Goal: Task Accomplishment & Management: Manage account settings

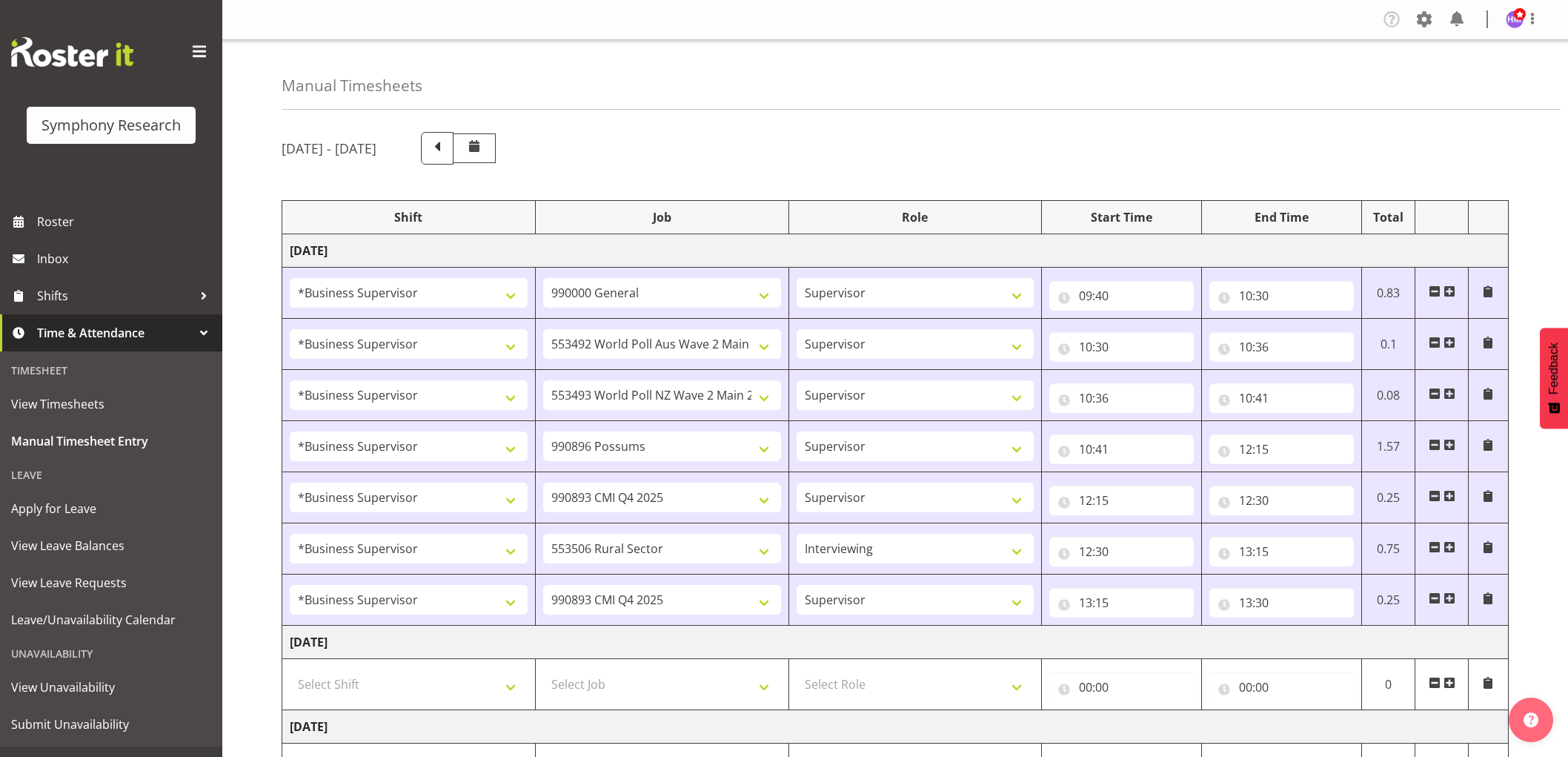
select select "1607"
select select "743"
select select "1607"
select select "10499"
select select "1607"
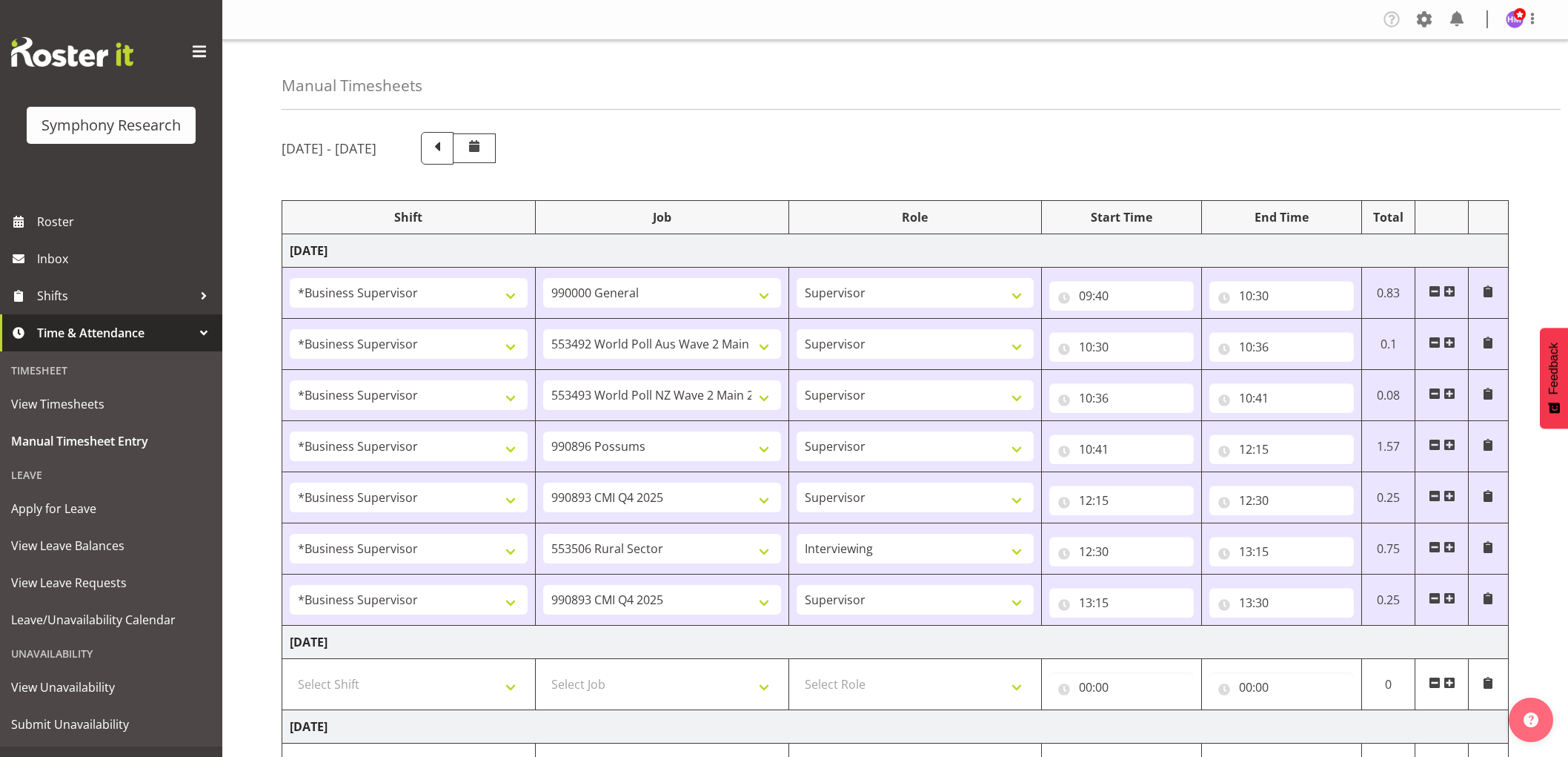
select select "10527"
select select "1607"
select select "10633"
select select "1607"
select select "10575"
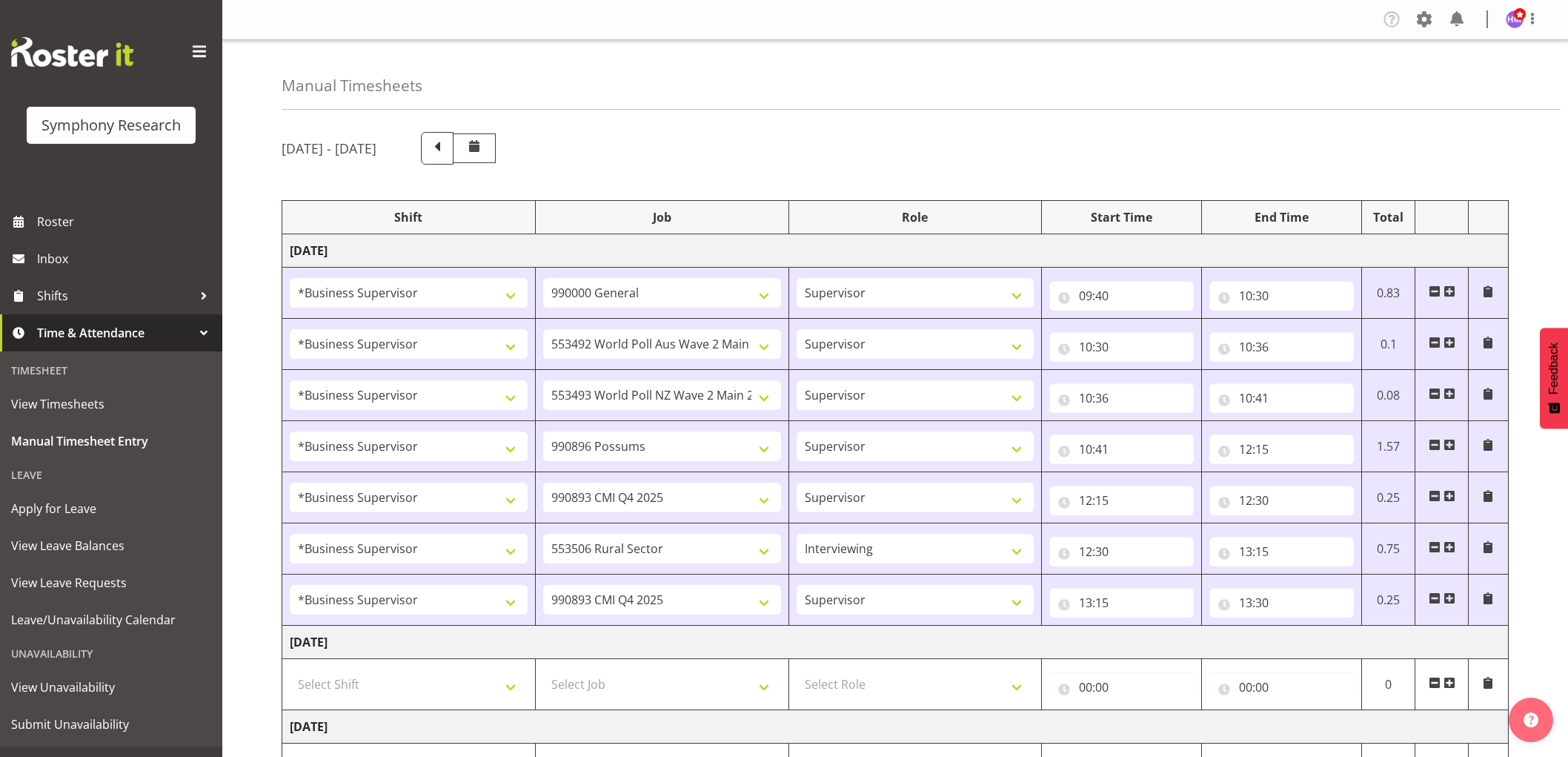
select select "1607"
select select "10587"
select select "47"
select select "1607"
select select "10575"
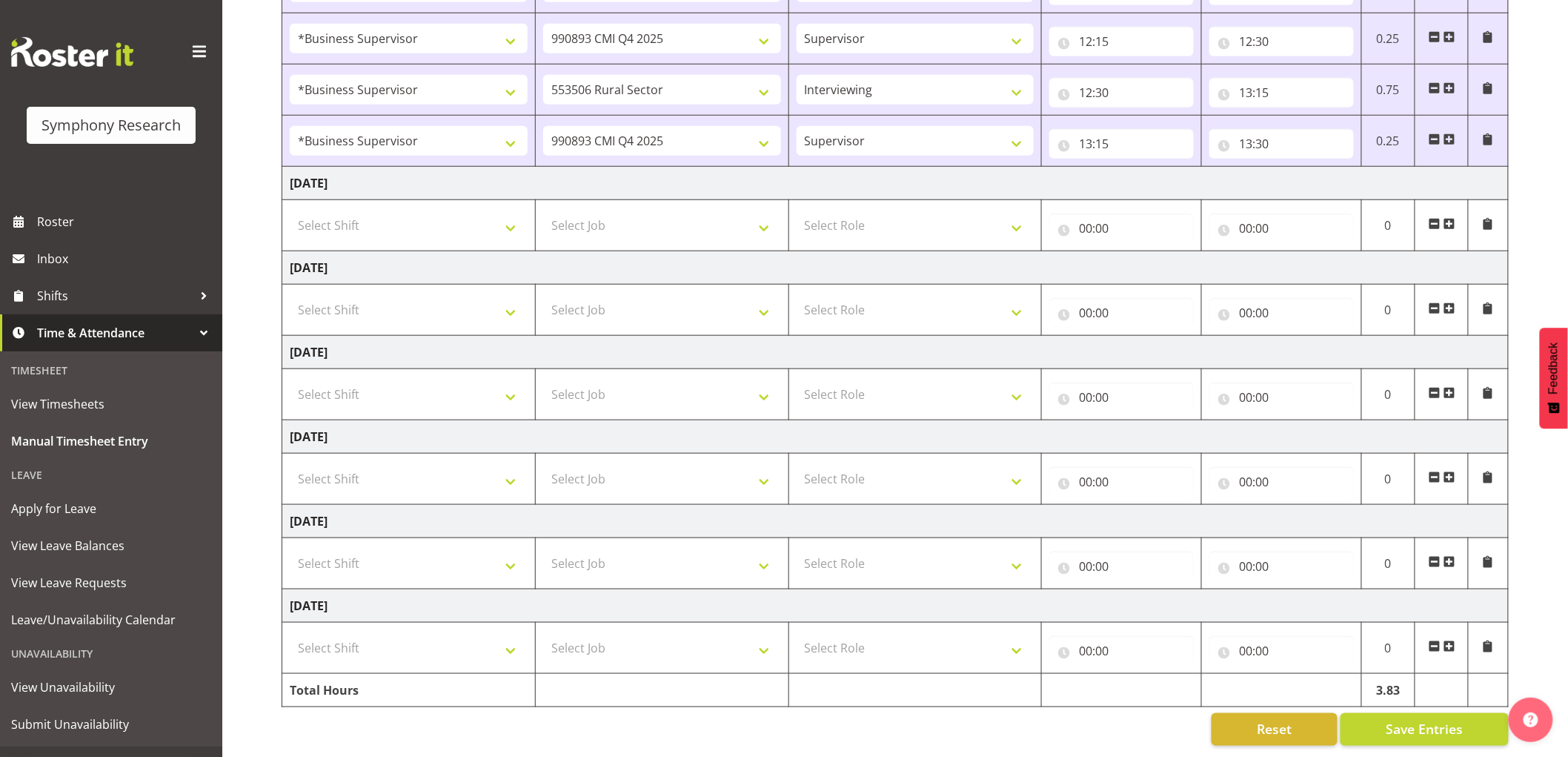
scroll to position [473, 0]
click at [1451, 134] on span at bounding box center [1450, 139] width 12 height 12
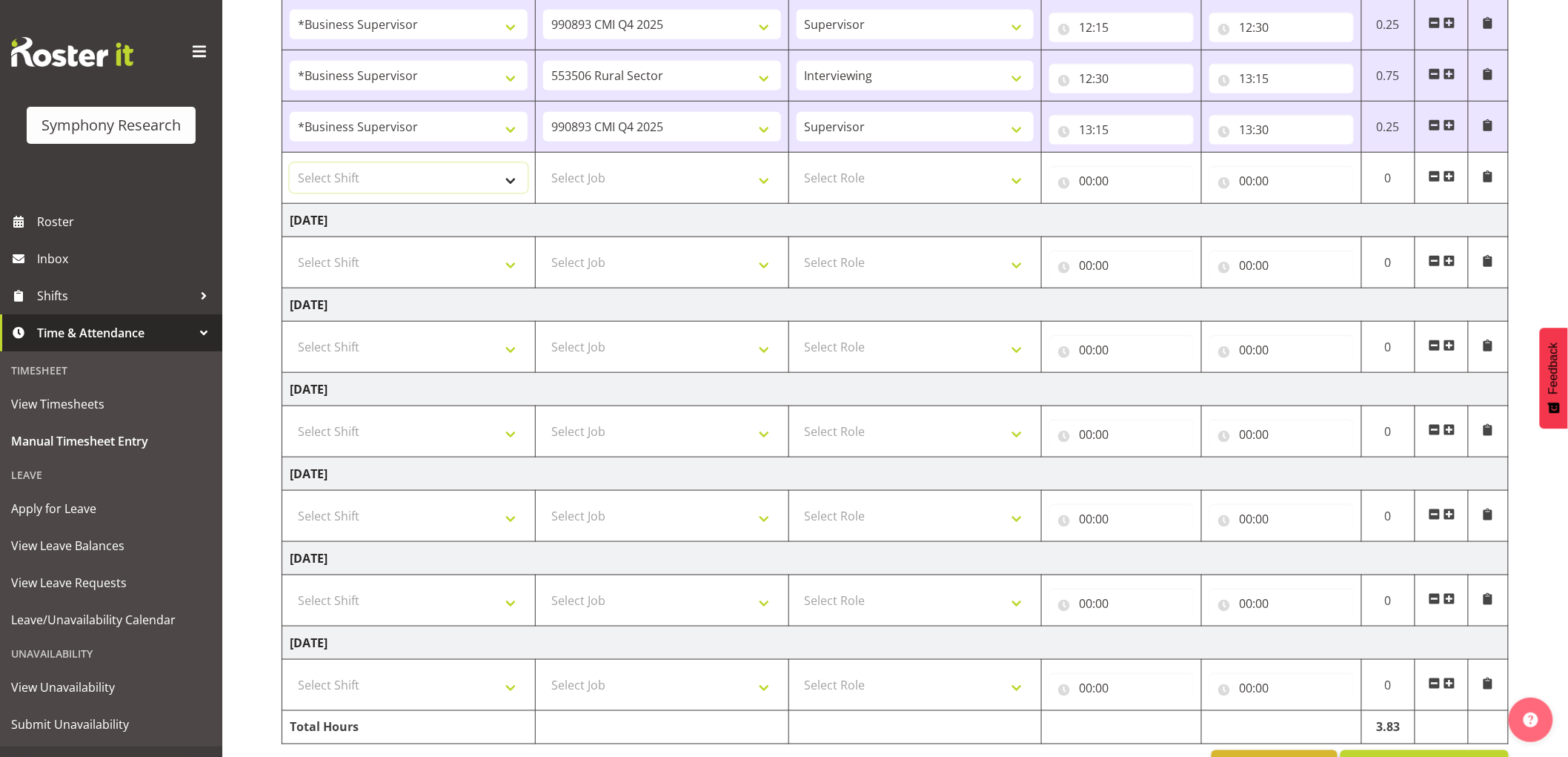
click at [371, 179] on select "Select Shift !!Weekend Residential (Roster IT Shift Label) *Business 9/10am ~ 4…" at bounding box center [408, 178] width 238 height 30
select select "1607"
click at [290, 163] on select "Select Shift !!Weekend Residential (Roster IT Shift Label) *Business 9/10am ~ 4…" at bounding box center [408, 178] width 238 height 30
click at [596, 169] on select "Select Job 550060 IF Admin 553492 World Poll Aus Wave 2 Main 2025 553493 World …" at bounding box center [662, 178] width 238 height 30
select select "10631"
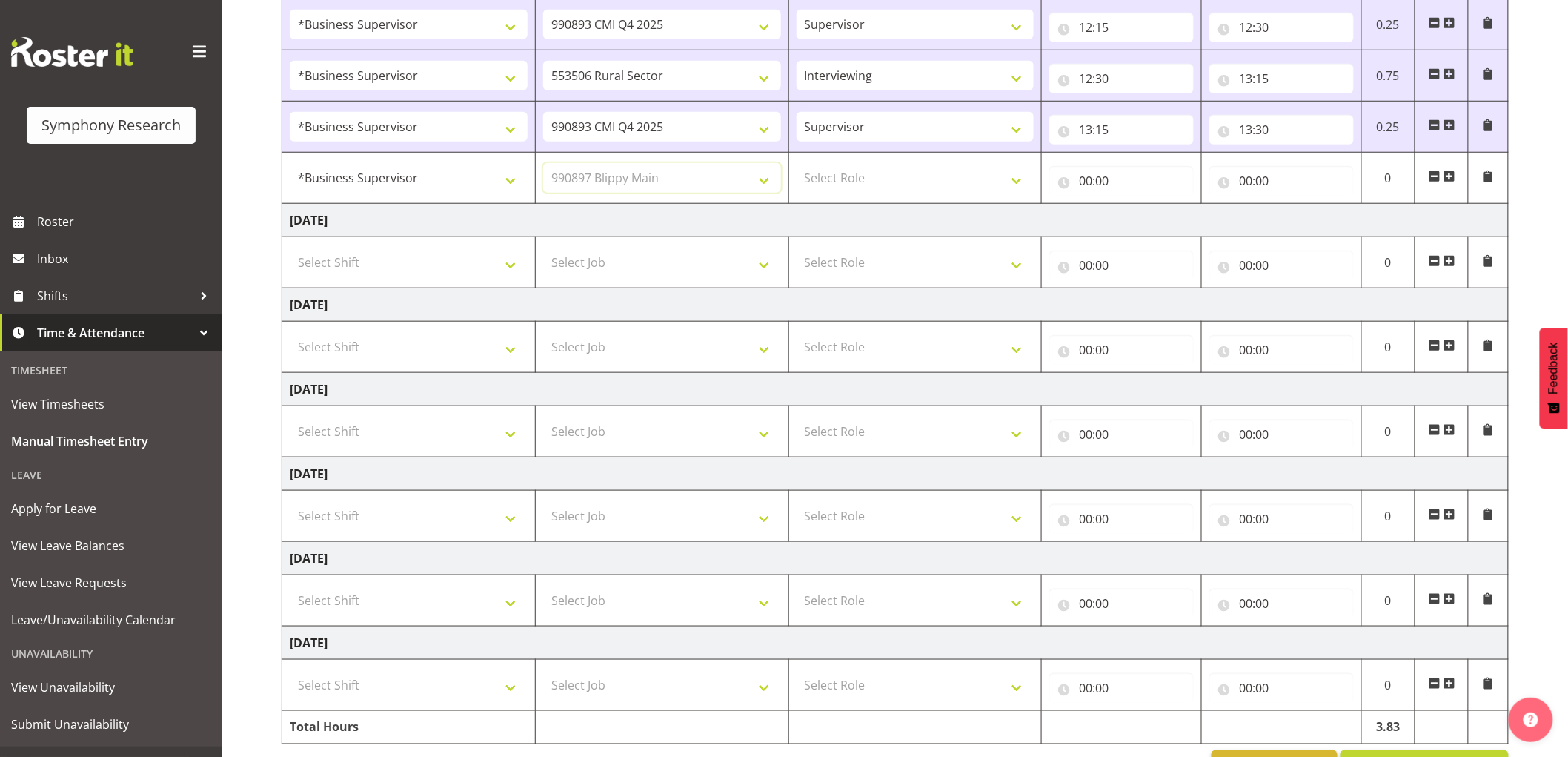
click at [544, 163] on select "Select Job 550060 IF Admin 553492 World Poll Aus Wave 2 Main 2025 553493 World …" at bounding box center [662, 178] width 238 height 30
click at [847, 193] on td "Select Role Supervisor Interviewing Briefing" at bounding box center [915, 179] width 253 height 51
drag, startPoint x: 839, startPoint y: 181, endPoint x: 839, endPoint y: 190, distance: 9.0
click at [839, 181] on select "Select Role Supervisor Interviewing Briefing" at bounding box center [915, 178] width 238 height 30
select select "45"
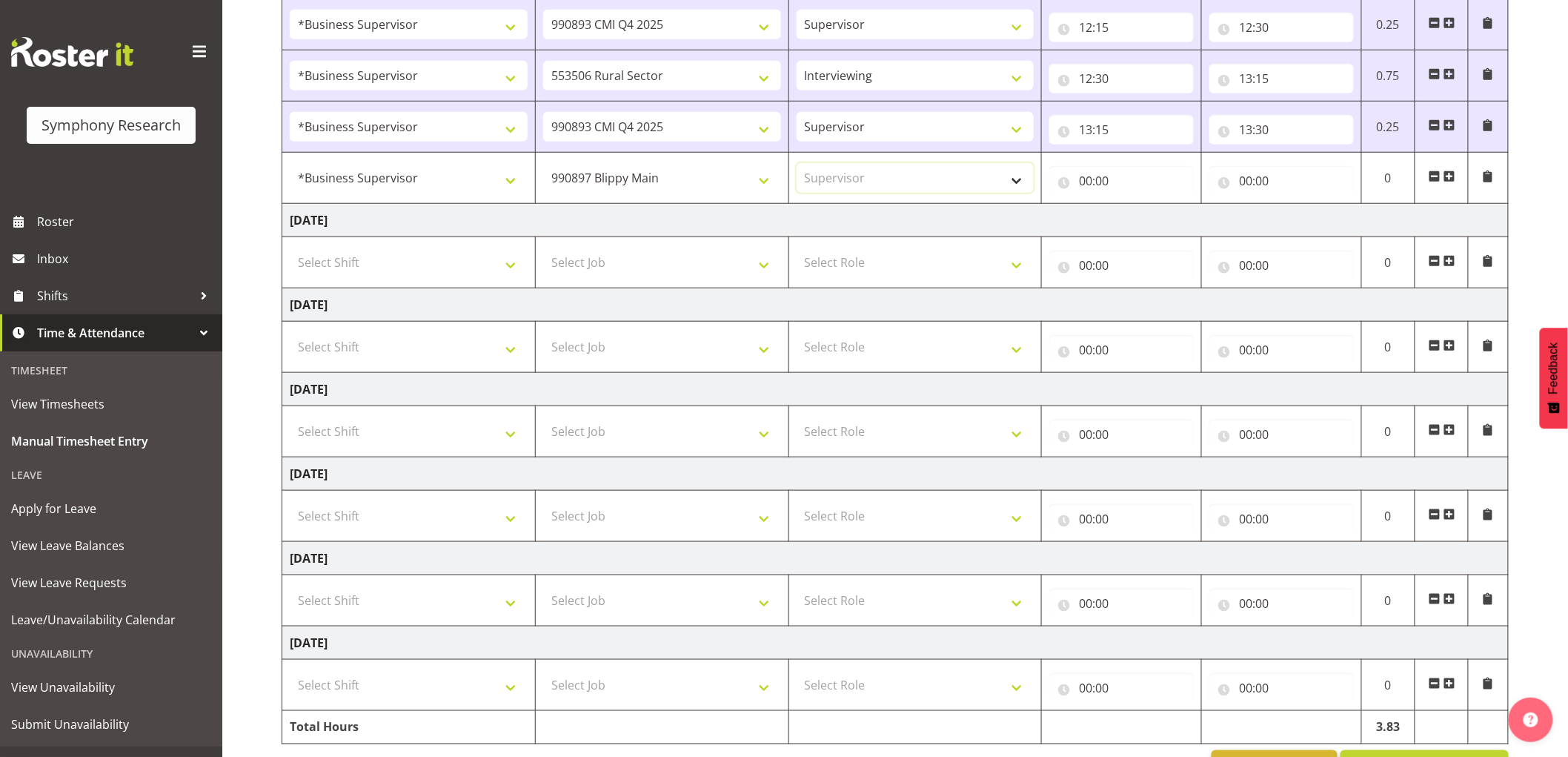
click at [797, 163] on select "Select Role Supervisor Interviewing Briefing" at bounding box center [915, 178] width 238 height 30
click at [1102, 182] on input "00:00" at bounding box center [1122, 180] width 145 height 30
click at [1147, 226] on select "00 01 02 03 04 05 06 07 08 09 10 11 12 13 14 15 16 17 18 19 20 21 22 23" at bounding box center [1150, 220] width 34 height 30
select select "14"
click at [1134, 205] on select "00 01 02 03 04 05 06 07 08 09 10 11 12 13 14 15 16 17 18 19 20 21 22 23" at bounding box center [1150, 220] width 34 height 30
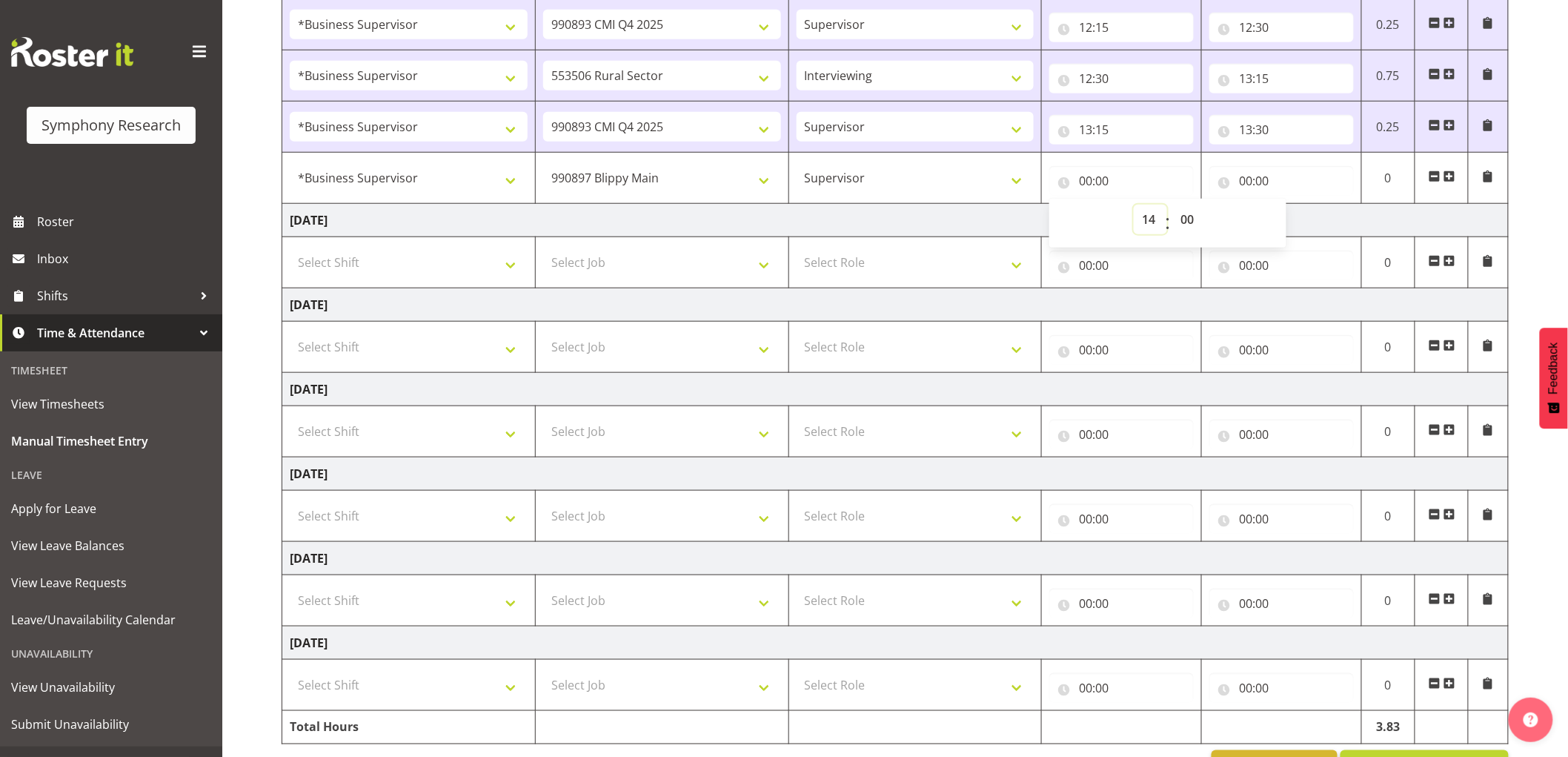
type input "14:00"
click at [1280, 121] on input "13:30" at bounding box center [1281, 129] width 145 height 30
click at [1238, 221] on td "[DATE]" at bounding box center [895, 220] width 1227 height 34
click at [1256, 182] on input "00:00" at bounding box center [1281, 180] width 145 height 30
click at [1308, 223] on select "00 01 02 03 04 05 06 07 08 09 10 11 12 13 14 15 16 17 18 19 20 21 22 23" at bounding box center [1310, 220] width 34 height 30
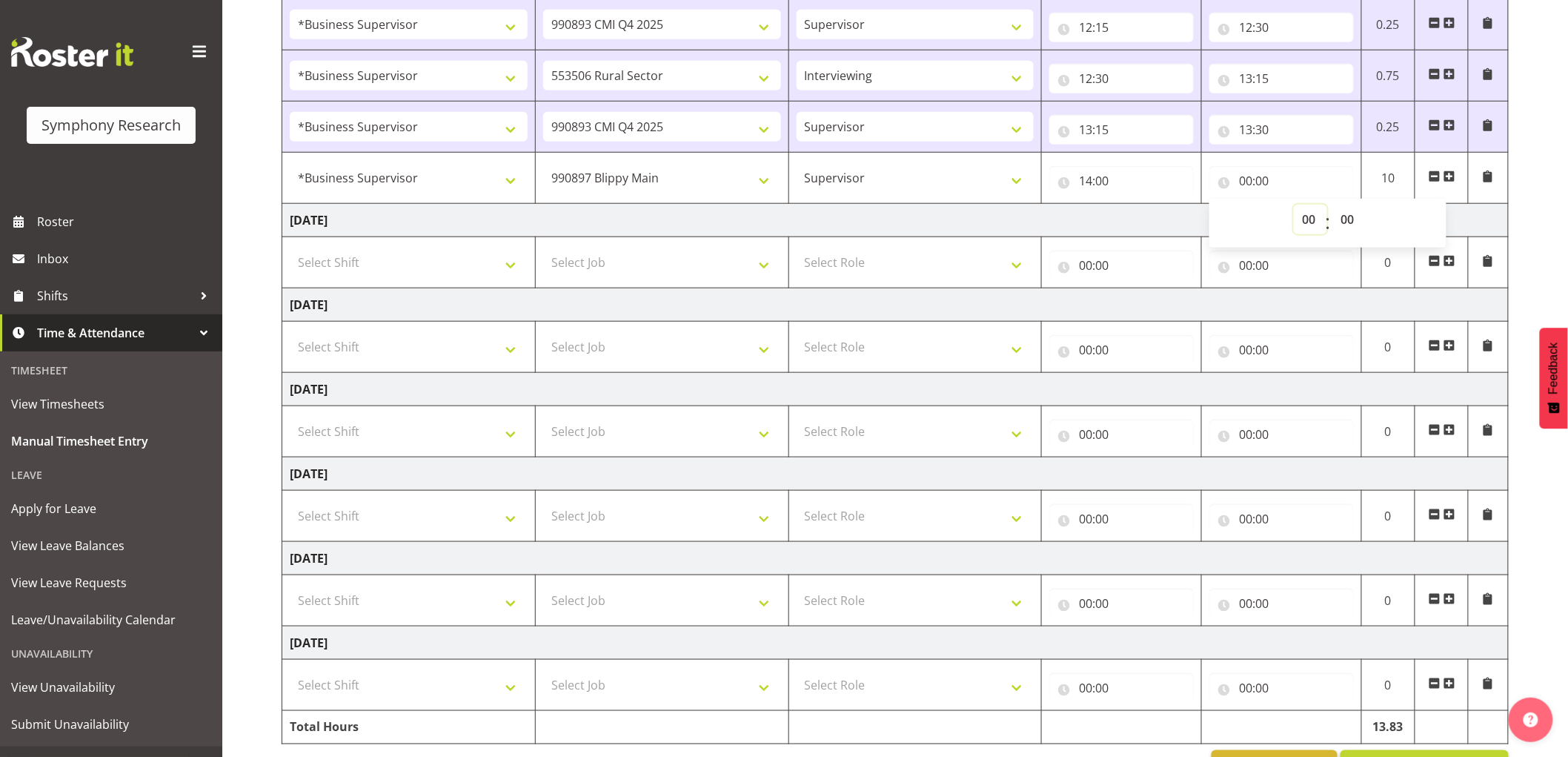
select select "14"
click at [1294, 205] on select "00 01 02 03 04 05 06 07 08 09 10 11 12 13 14 15 16 17 18 19 20 21 22 23" at bounding box center [1310, 220] width 34 height 30
type input "14:00"
click at [1353, 213] on select "00 01 02 03 04 05 06 07 08 09 10 11 12 13 14 15 16 17 18 19 20 21 22 23 24 25 2…" at bounding box center [1349, 220] width 34 height 30
select select "15"
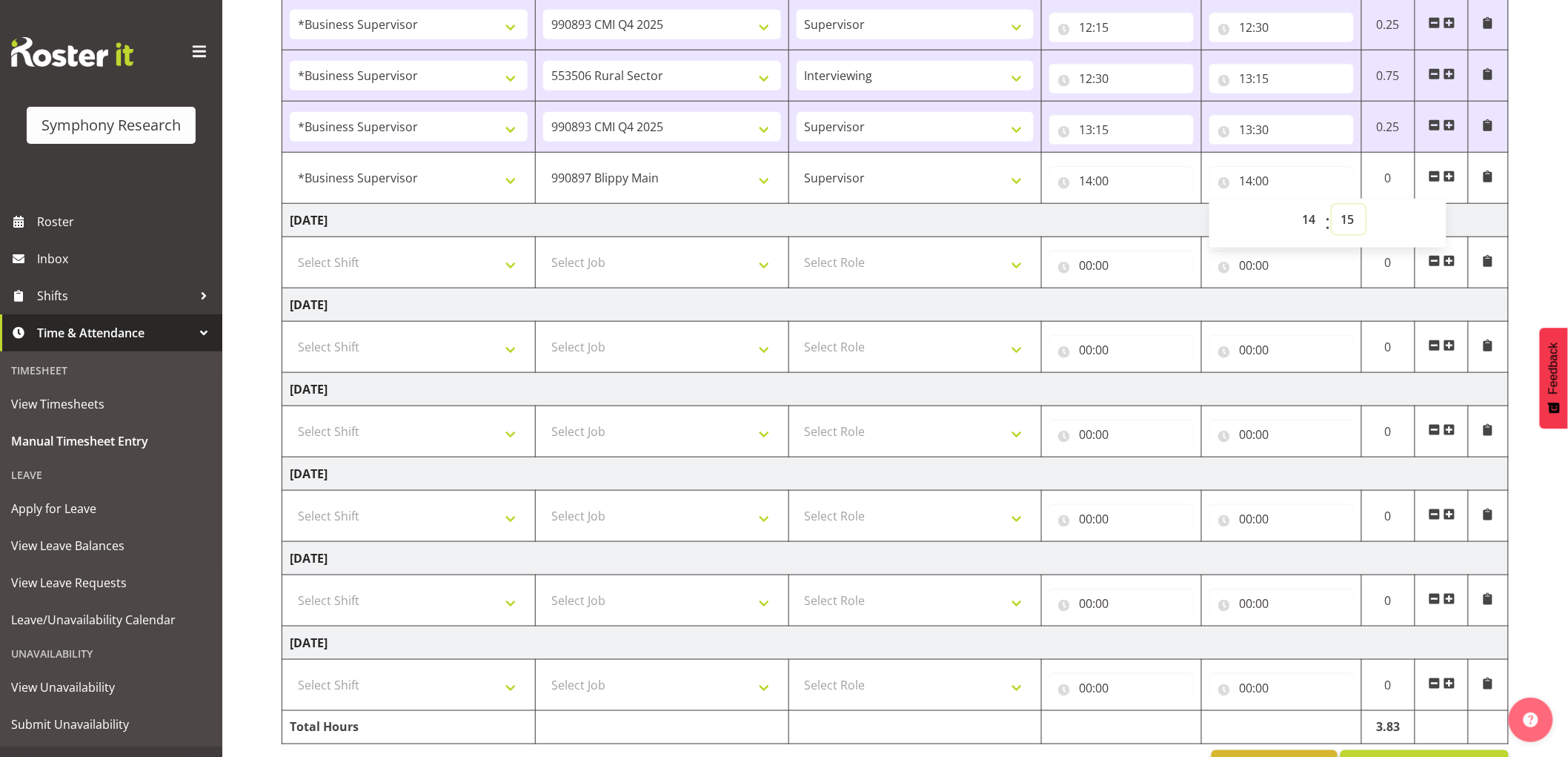
click at [1332, 205] on select "00 01 02 03 04 05 06 07 08 09 10 11 12 13 14 15 16 17 18 19 20 21 22 23 24 25 2…" at bounding box center [1349, 220] width 34 height 30
type input "14:15"
drag, startPoint x: 1121, startPoint y: 225, endPoint x: 1332, endPoint y: 202, distance: 212.2
click at [1125, 225] on td "[DATE]" at bounding box center [895, 220] width 1227 height 34
click at [1449, 179] on span at bounding box center [1450, 176] width 12 height 12
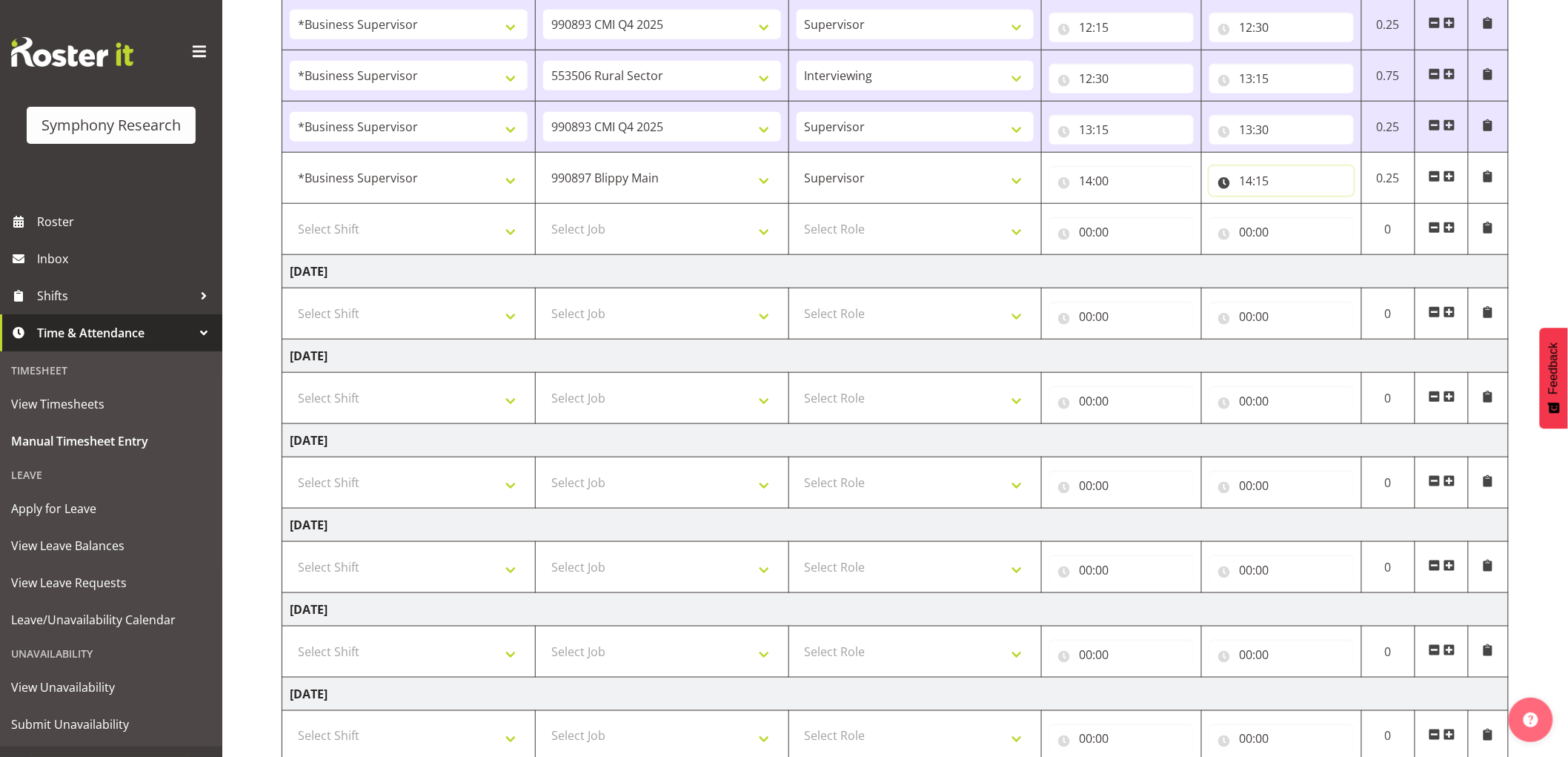
click at [1262, 183] on input "14:15" at bounding box center [1281, 180] width 145 height 30
click at [1352, 226] on select "00 01 02 03 04 05 06 07 08 09 10 11 12 13 14 15 16 17 18 19 20 21 22 23 24 25 2…" at bounding box center [1349, 220] width 34 height 30
select select "35"
click at [1332, 205] on select "00 01 02 03 04 05 06 07 08 09 10 11 12 13 14 15 16 17 18 19 20 21 22 23 24 25 2…" at bounding box center [1349, 220] width 34 height 30
type input "14:35"
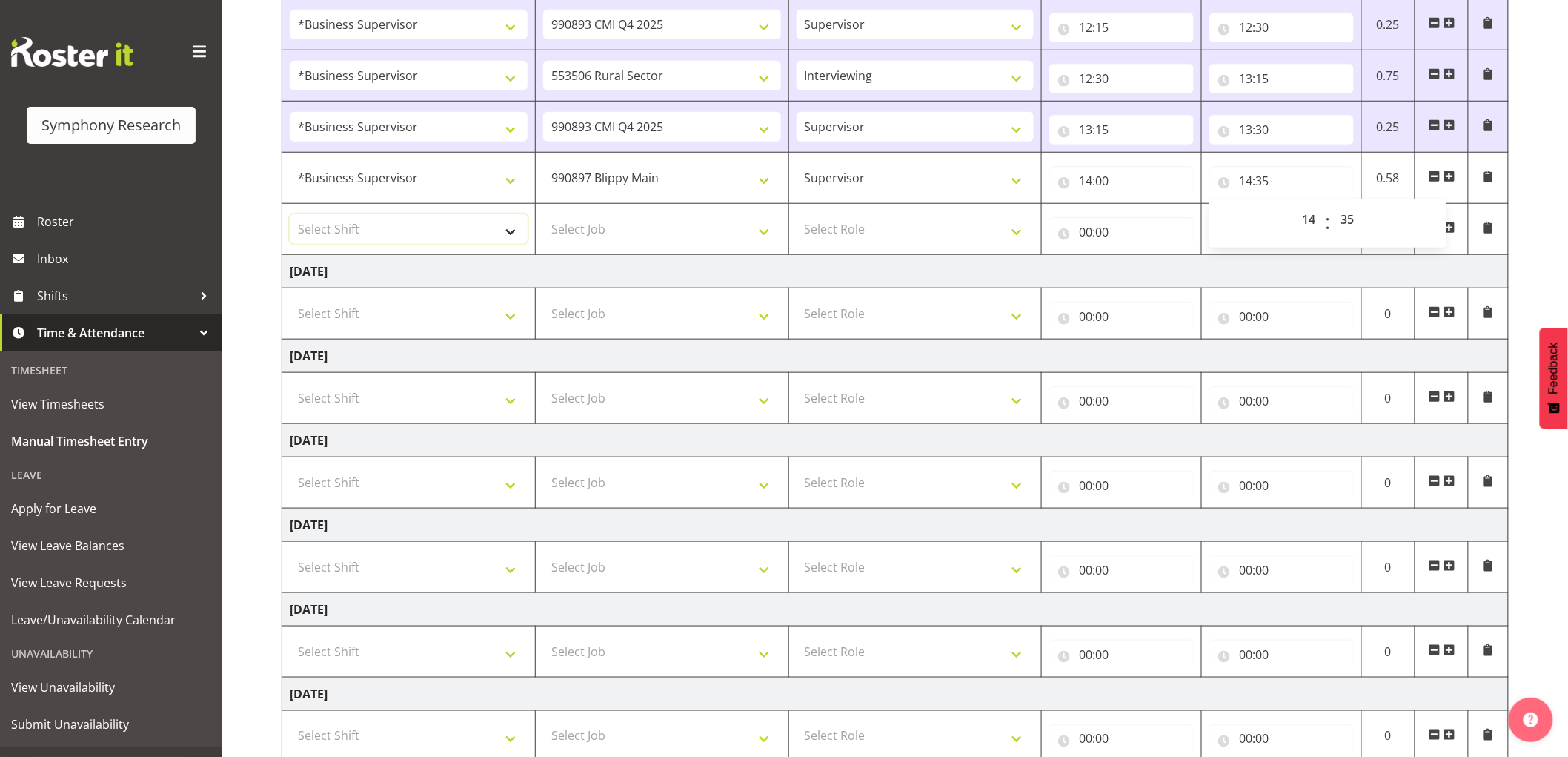
click at [434, 234] on select "Select Shift !!Weekend Residential (Roster IT Shift Label) *Business 9/10am ~ 4…" at bounding box center [408, 229] width 238 height 30
select select "1607"
click at [290, 214] on select "Select Shift !!Weekend Residential (Roster IT Shift Label) *Business 9/10am ~ 4…" at bounding box center [408, 229] width 238 height 30
click at [630, 233] on select "Select Job 550060 IF Admin 553492 World Poll Aus Wave 2 Main 2025 553493 World …" at bounding box center [662, 229] width 238 height 30
click at [544, 214] on select "Select Job 550060 IF Admin 553492 World Poll Aus Wave 2 Main 2025 553493 World …" at bounding box center [662, 229] width 238 height 30
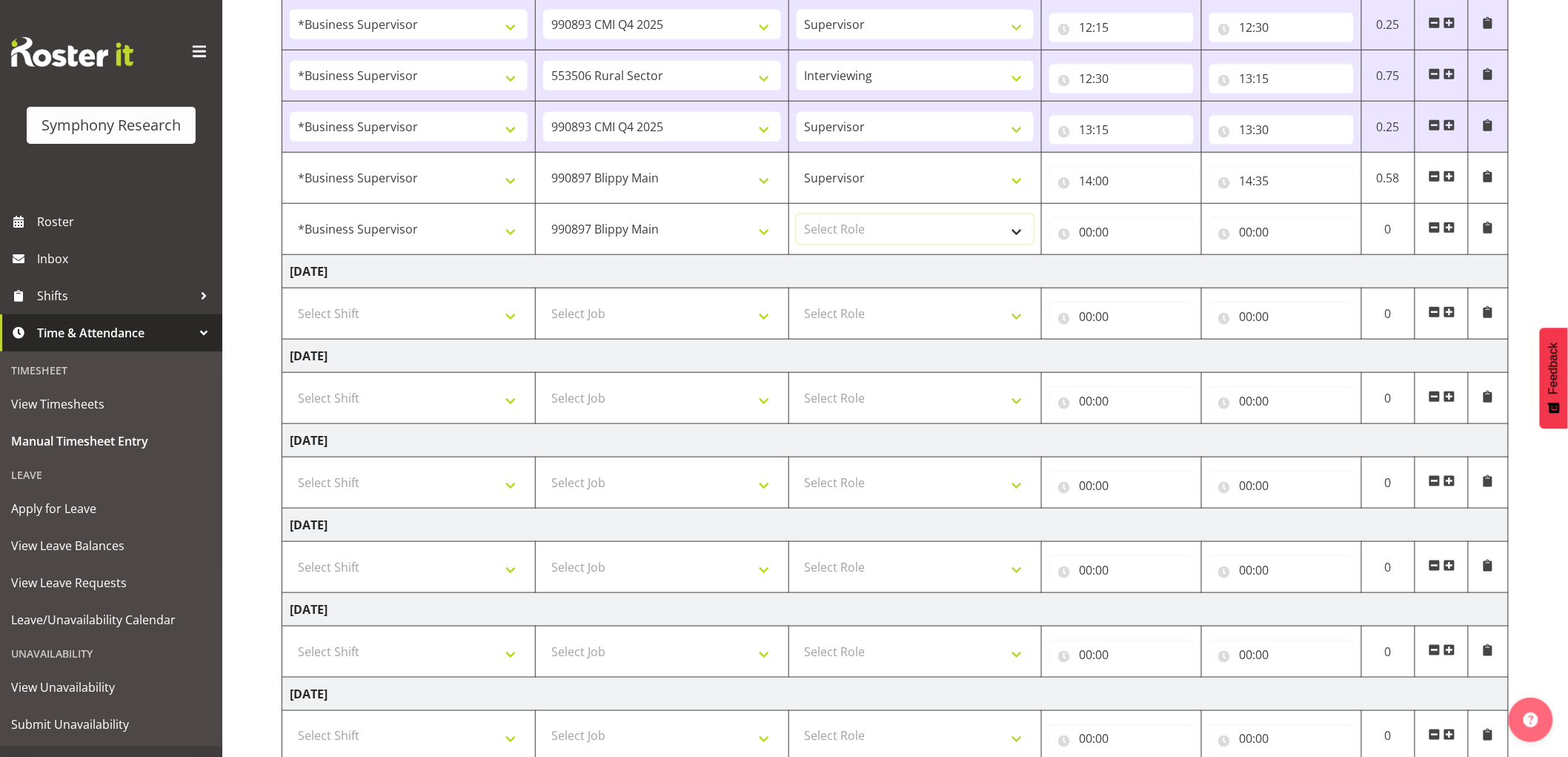
click at [901, 225] on select "Select Role Supervisor Interviewing Briefing" at bounding box center [915, 229] width 238 height 30
click at [639, 225] on select "550060 IF Admin 553492 World Poll Aus Wave 2 Main 2025 553493 World Poll NZ Wav…" at bounding box center [662, 229] width 238 height 30
click at [871, 292] on td "Select Role Supervisor Interviewing Briefing" at bounding box center [915, 314] width 253 height 51
click at [636, 231] on select "550060 IF Admin 553492 World Poll Aus Wave 2 Main 2025 553493 World Poll NZ Wav…" at bounding box center [662, 229] width 238 height 30
select select "10527"
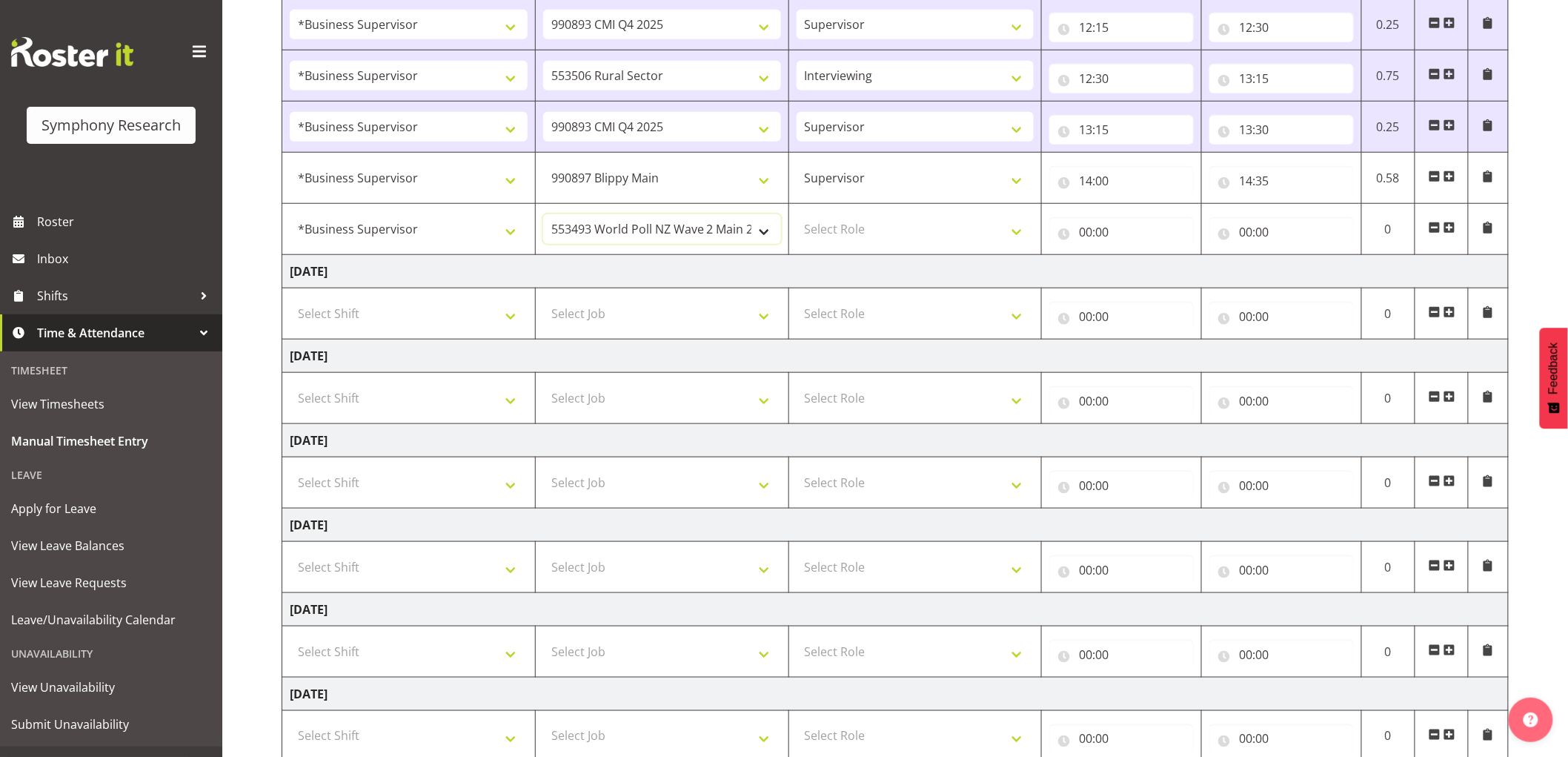
click at [544, 214] on select "550060 IF Admin 553492 World Poll Aus Wave 2 Main 2025 553493 World Poll NZ Wav…" at bounding box center [662, 229] width 238 height 30
click at [866, 225] on select "Select Role Supervisor Interviewing Briefing" at bounding box center [915, 229] width 238 height 30
select select "45"
click at [797, 214] on select "Select Role Supervisor Interviewing Briefing" at bounding box center [915, 229] width 238 height 30
click at [1067, 240] on input "00:00" at bounding box center [1122, 231] width 145 height 30
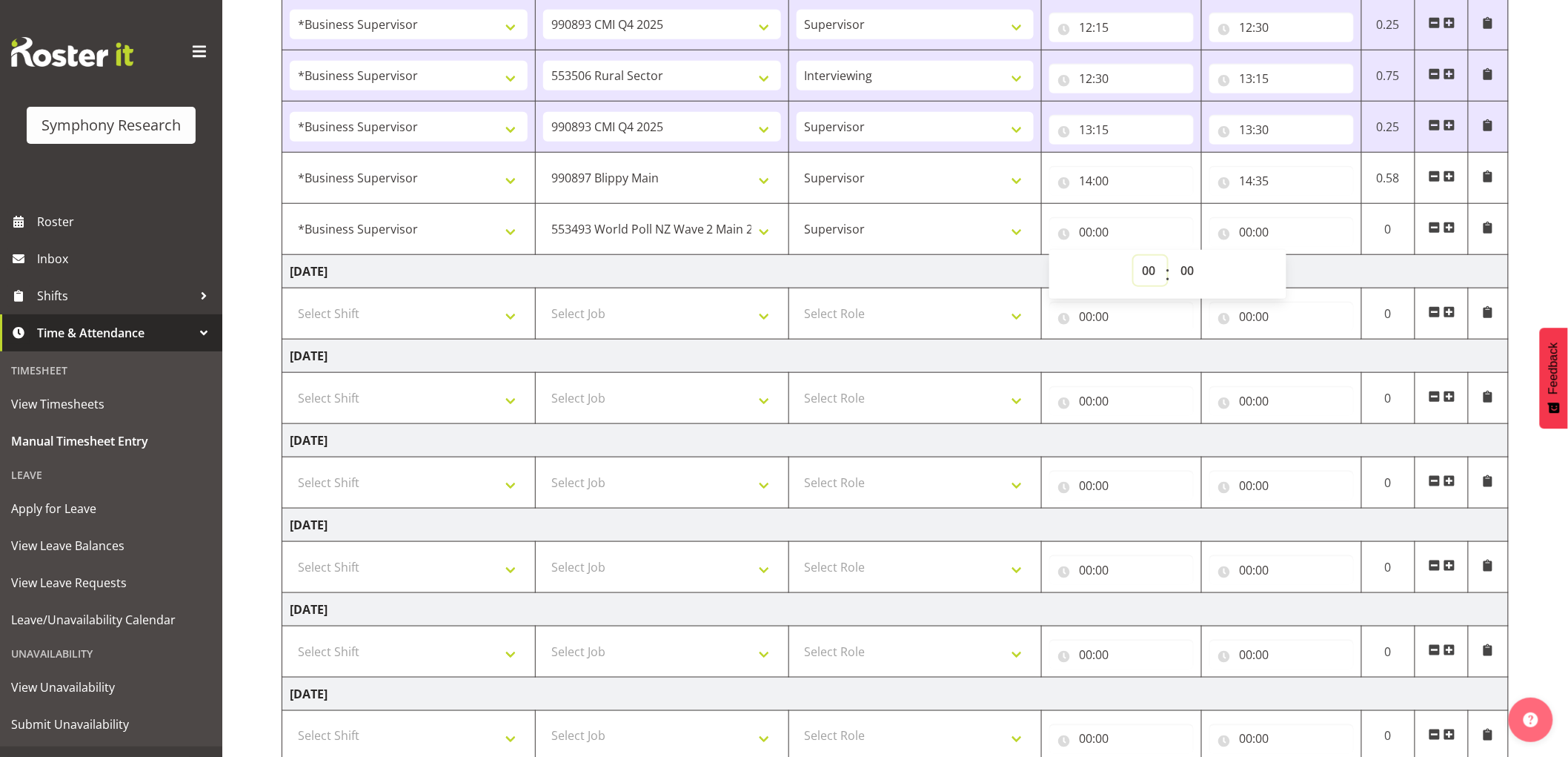
click at [1147, 280] on select "00 01 02 03 04 05 06 07 08 09 10 11 12 13 14 15 16 17 18 19 20 21 22 23" at bounding box center [1150, 271] width 34 height 30
select select "14"
click at [1134, 256] on select "00 01 02 03 04 05 06 07 08 09 10 11 12 13 14 15 16 17 18 19 20 21 22 23" at bounding box center [1150, 271] width 34 height 30
type input "14:00"
click at [1188, 261] on select "00 01 02 03 04 05 06 07 08 09 10 11 12 13 14 15 16 17 18 19 20 21 22 23 24 25 2…" at bounding box center [1189, 271] width 34 height 30
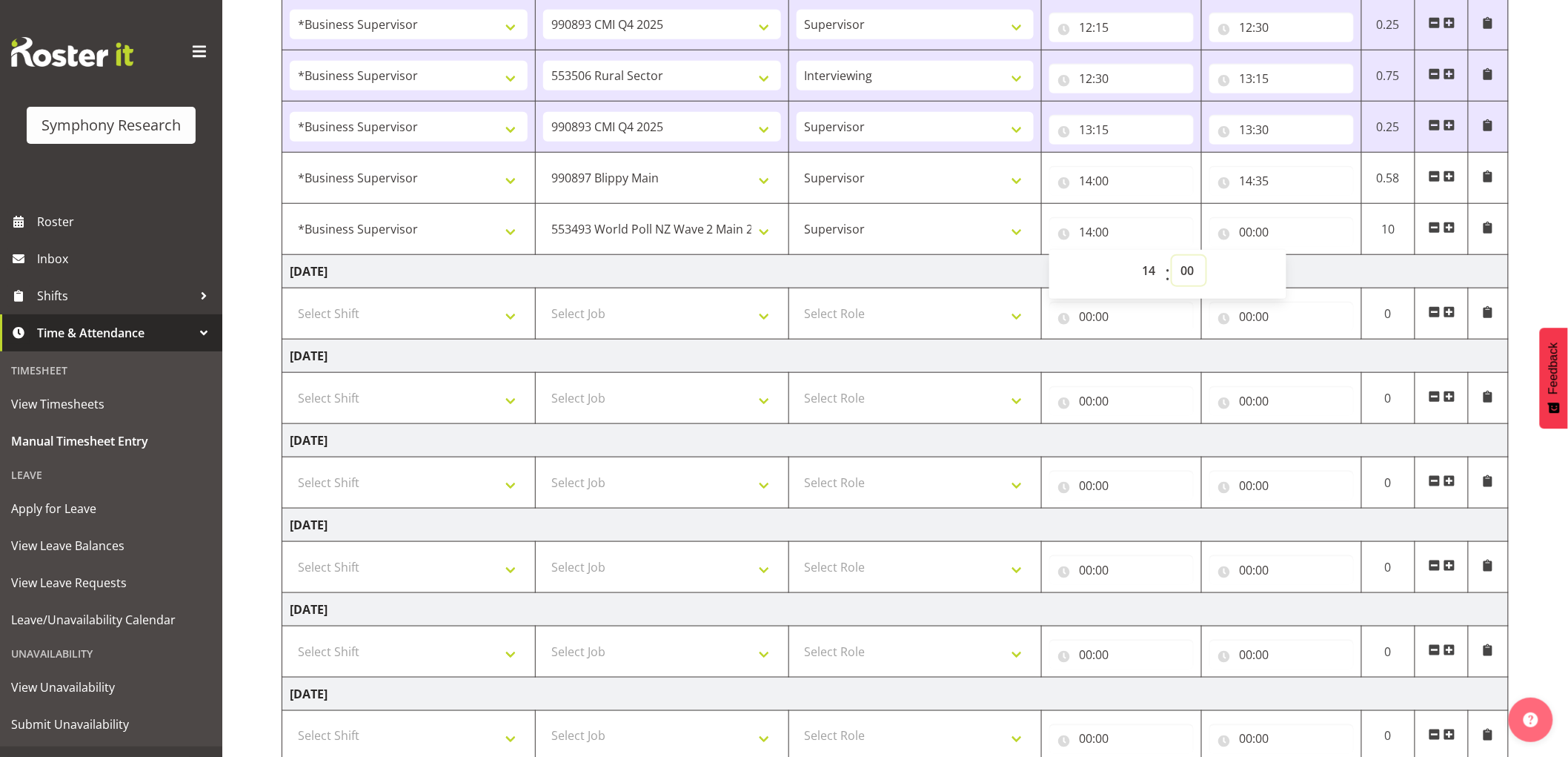
select select "35"
click at [1173, 256] on select "00 01 02 03 04 05 06 07 08 09 10 11 12 13 14 15 16 17 18 19 20 21 22 23 24 25 2…" at bounding box center [1189, 271] width 34 height 30
type input "14:35"
click at [824, 275] on td "[DATE]" at bounding box center [895, 271] width 1227 height 34
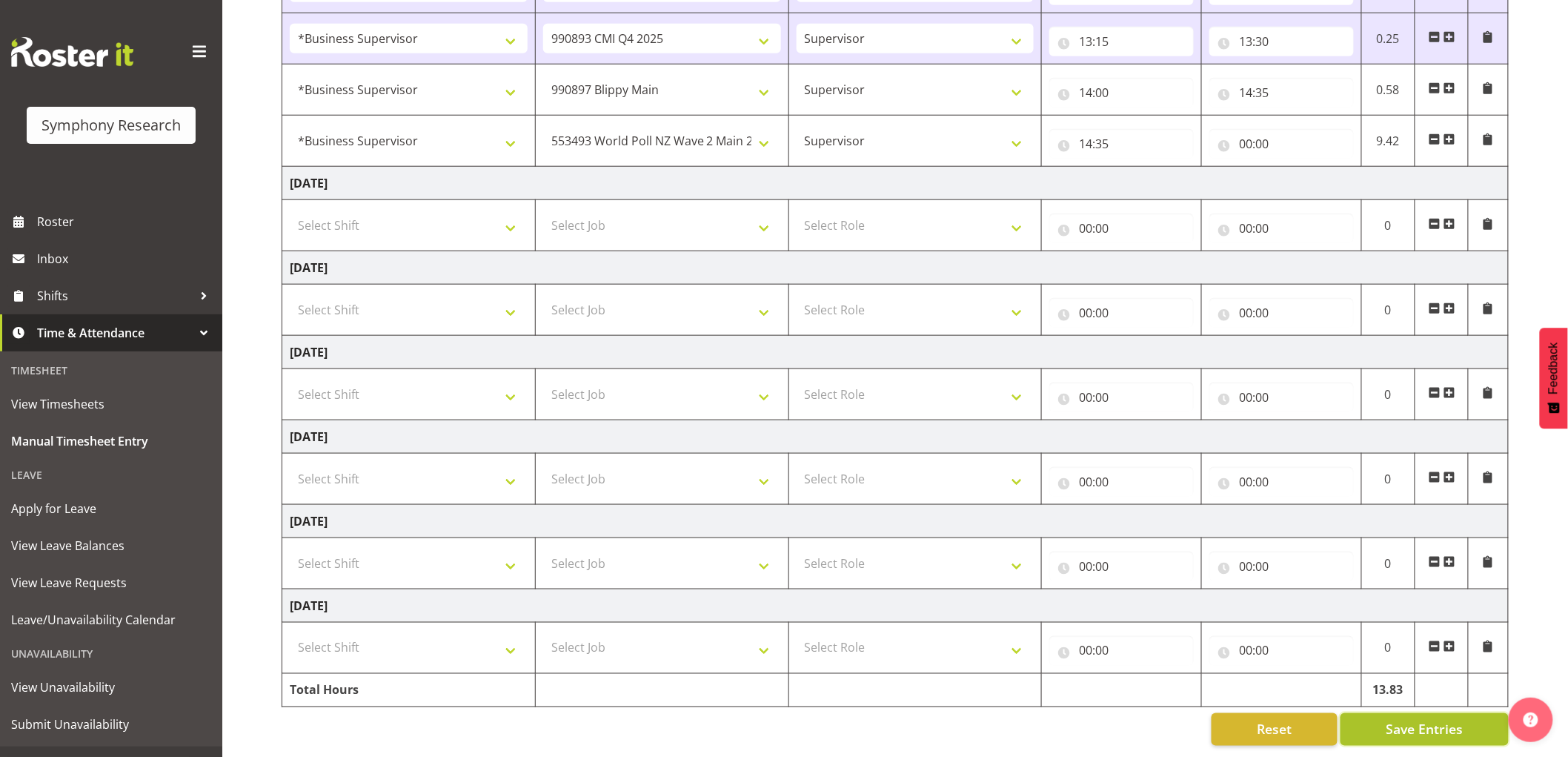
click at [1433, 720] on span "Save Entries" at bounding box center [1424, 729] width 77 height 19
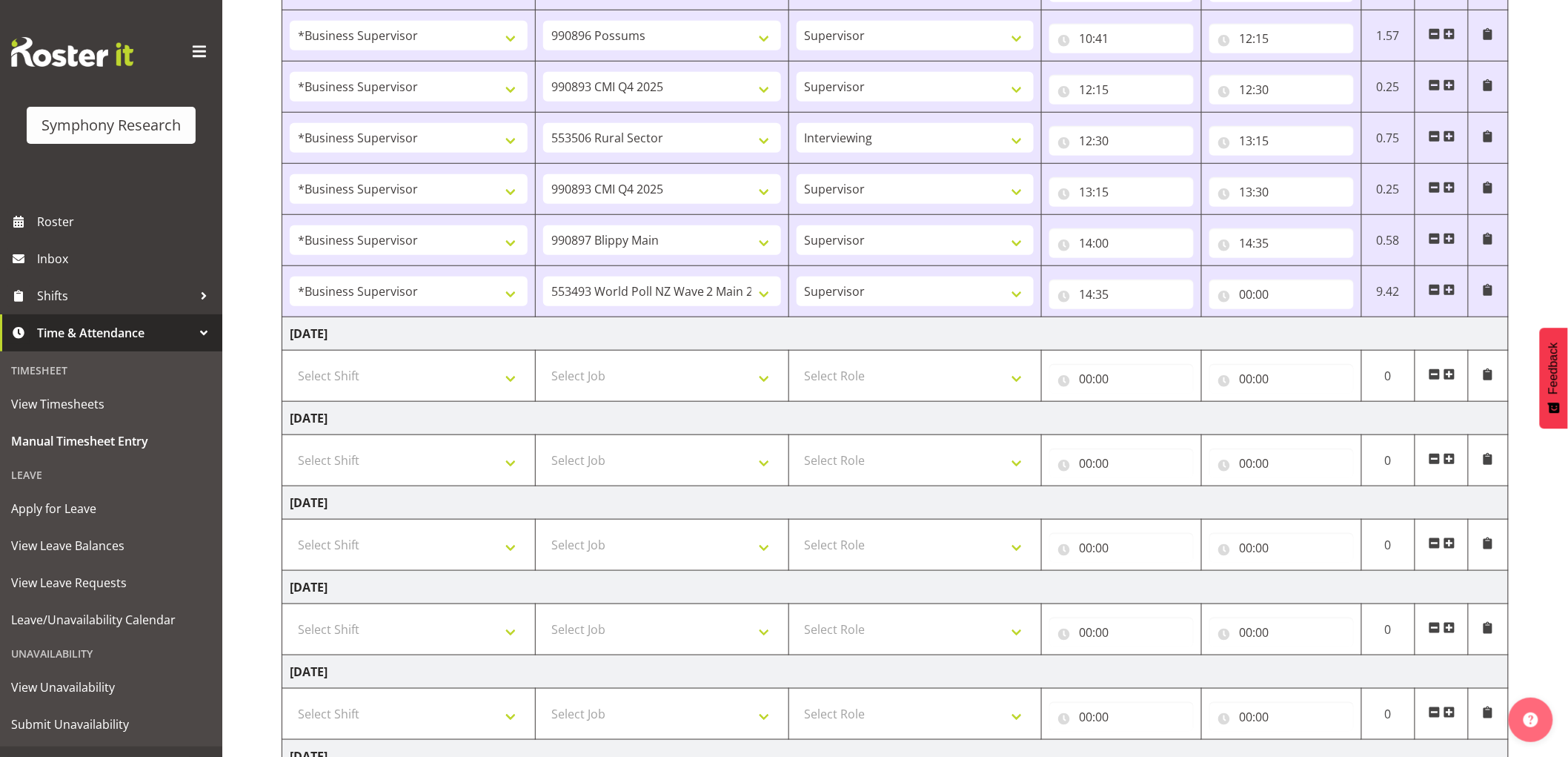
scroll to position [493, 0]
